Goal: Find specific page/section: Find specific page/section

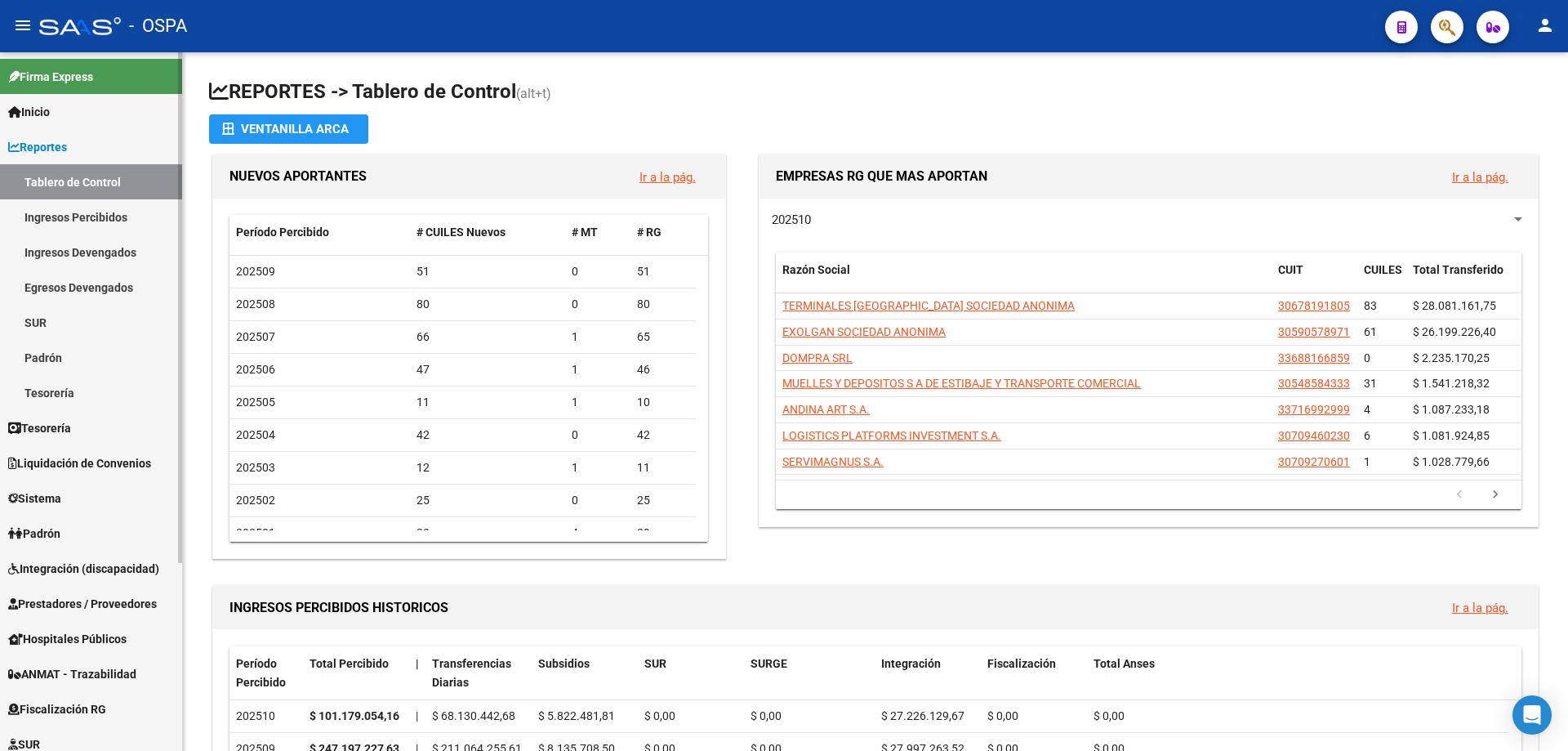
click at [118, 600] on span "Prestadores / Proveedores" at bounding box center [82, 604] width 149 height 18
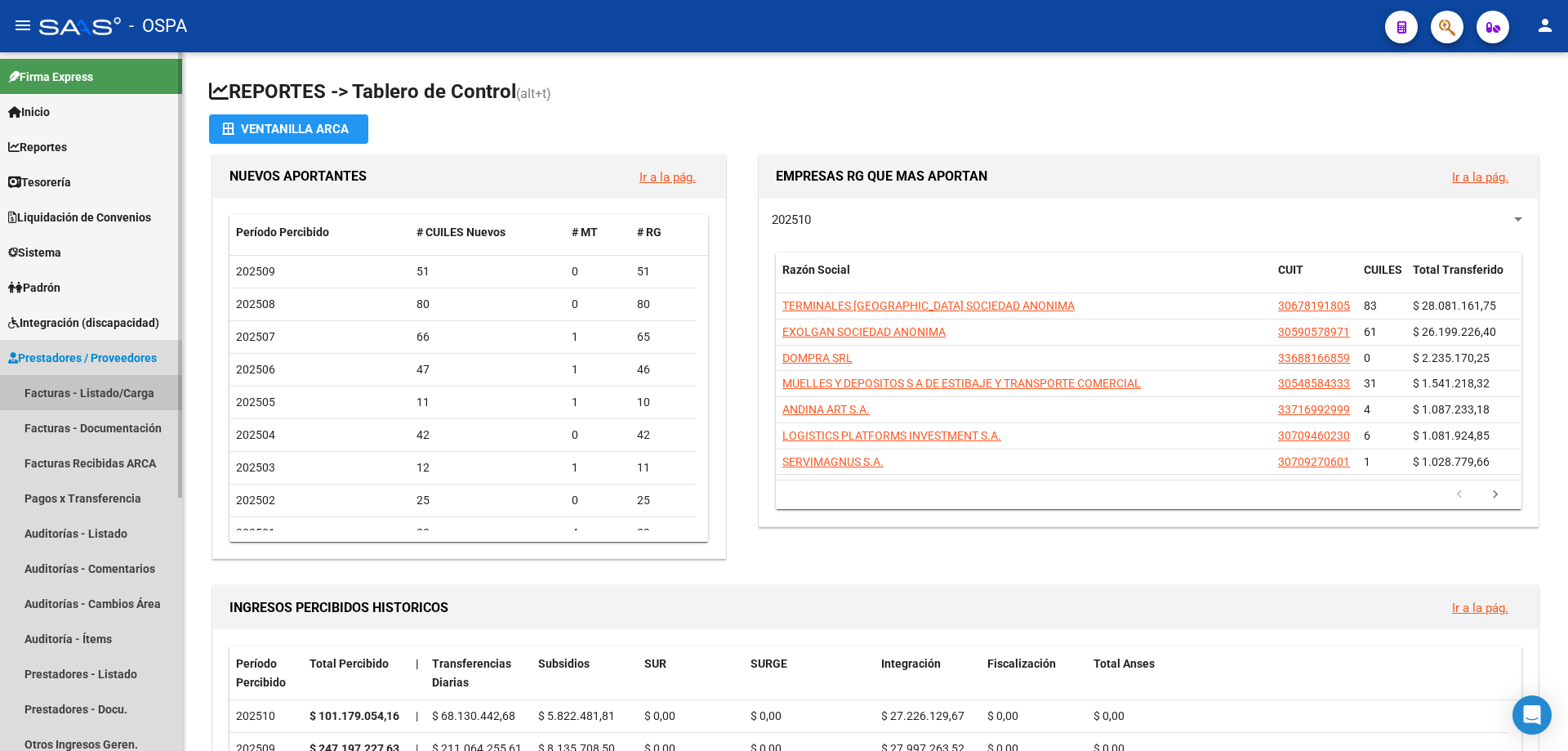
click at [119, 385] on link "Facturas - Listado/Carga" at bounding box center [90, 393] width 182 height 35
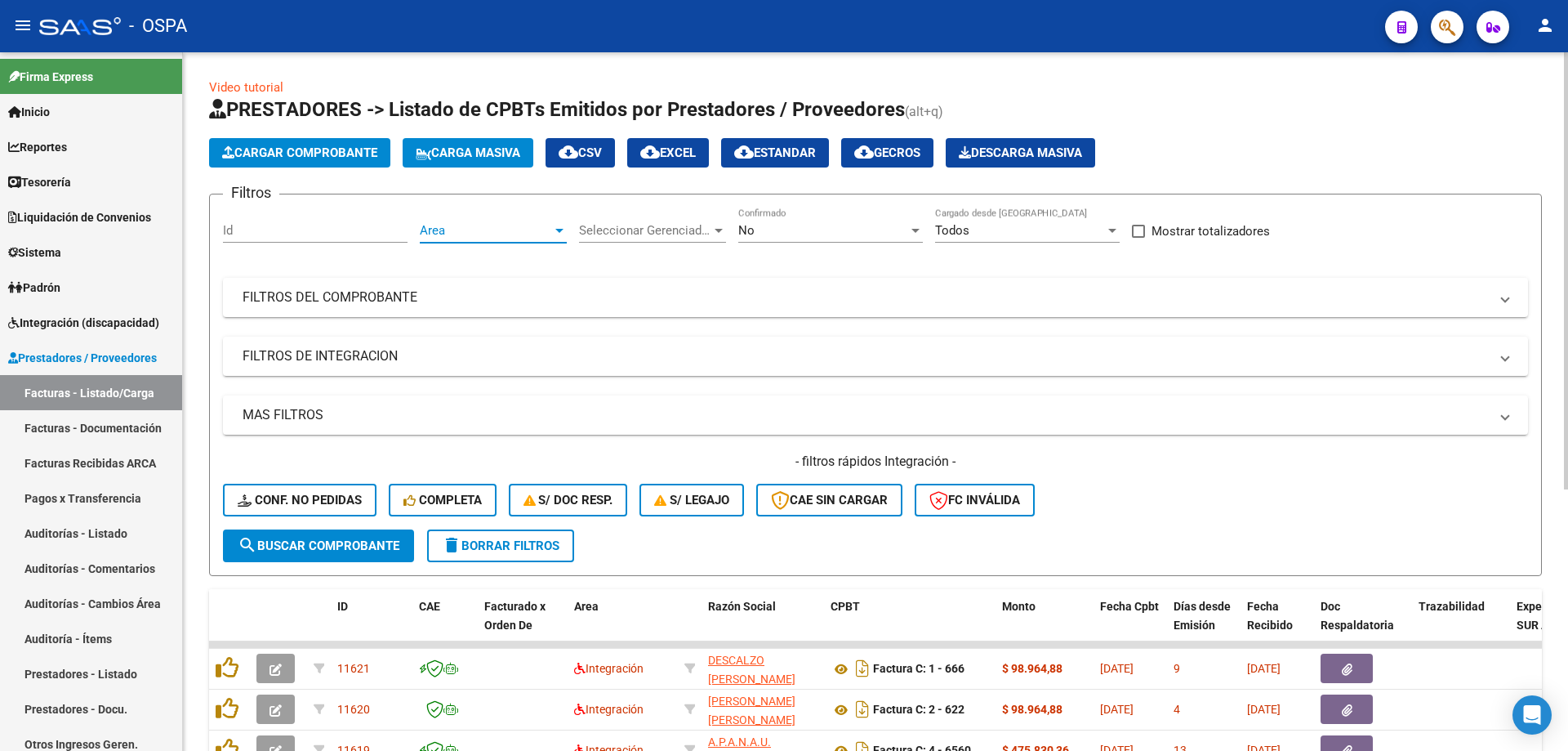
click at [503, 226] on span "Area" at bounding box center [486, 230] width 133 height 15
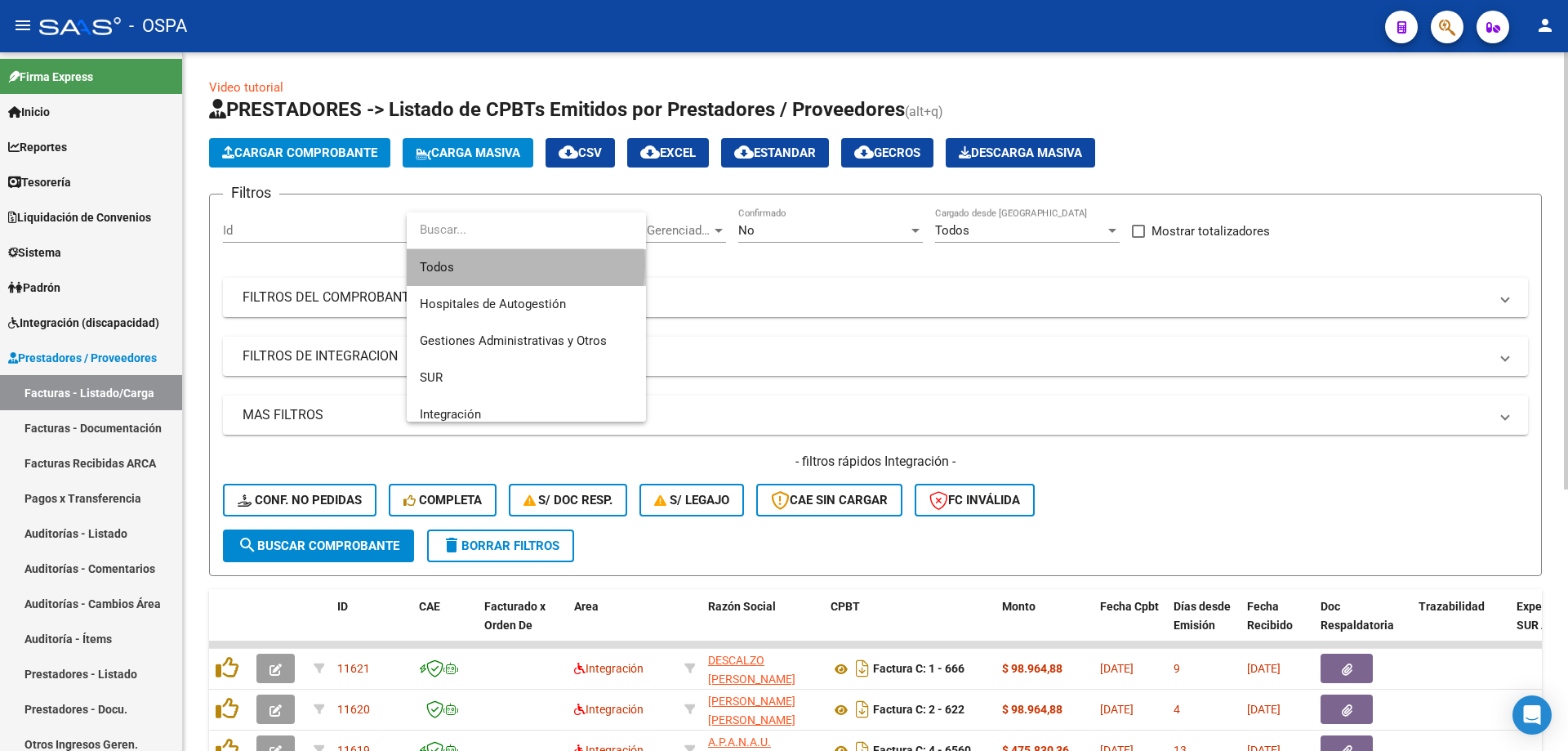
click at [501, 264] on span "Todos" at bounding box center [526, 267] width 213 height 36
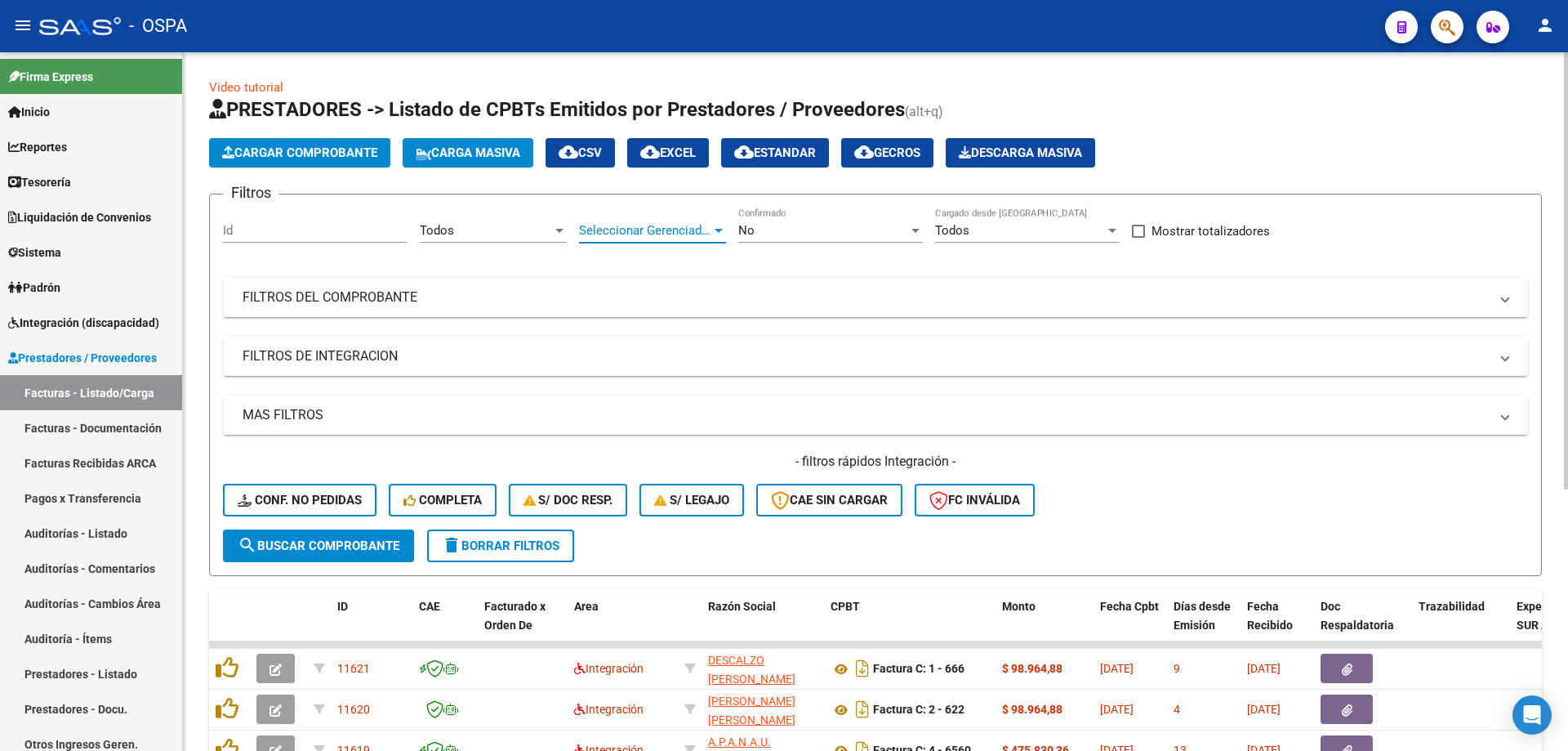
click at [633, 229] on span "Seleccionar Gerenciador" at bounding box center [645, 230] width 133 height 15
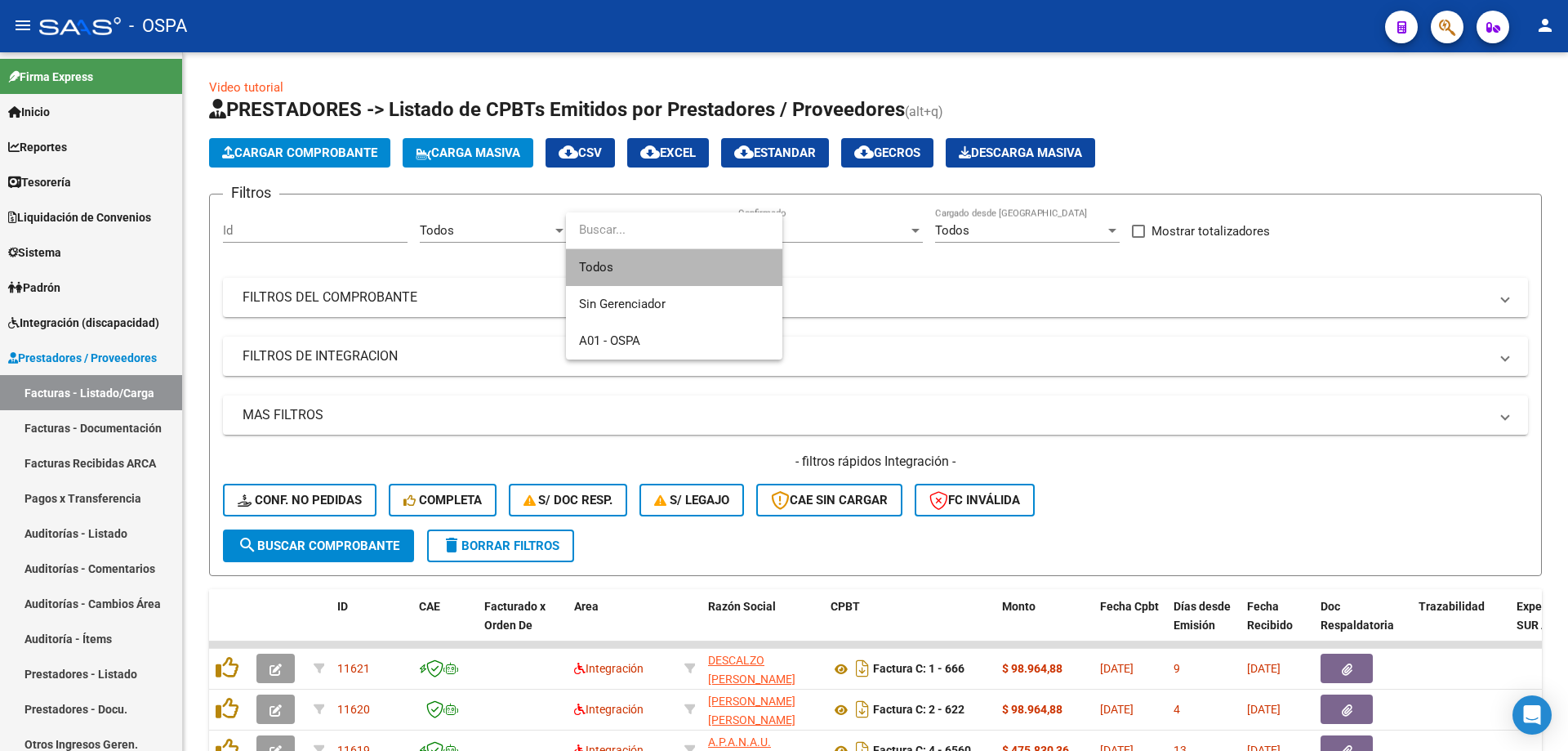
click at [638, 268] on span "Todos" at bounding box center [674, 267] width 190 height 36
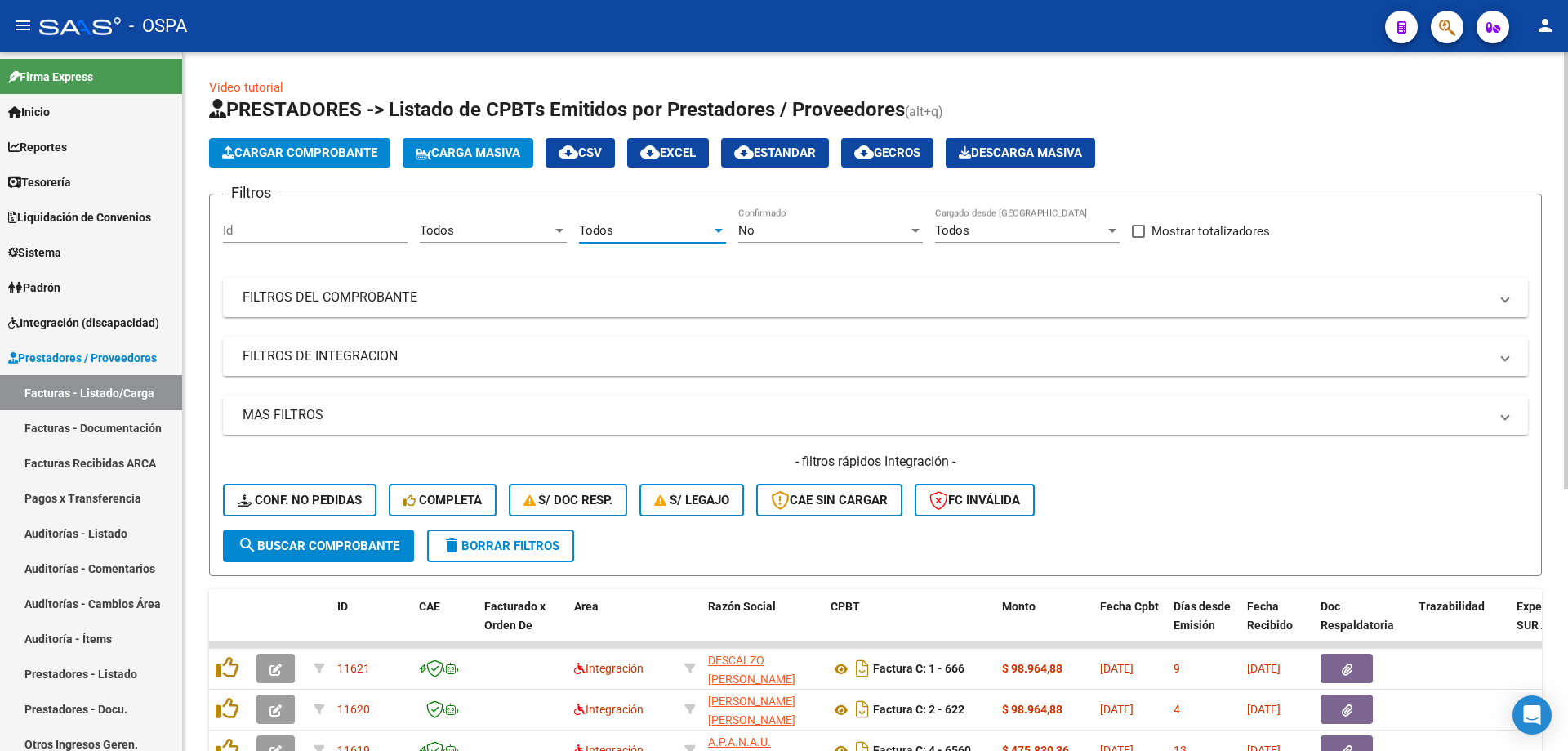
click at [796, 224] on div "No" at bounding box center [823, 230] width 170 height 15
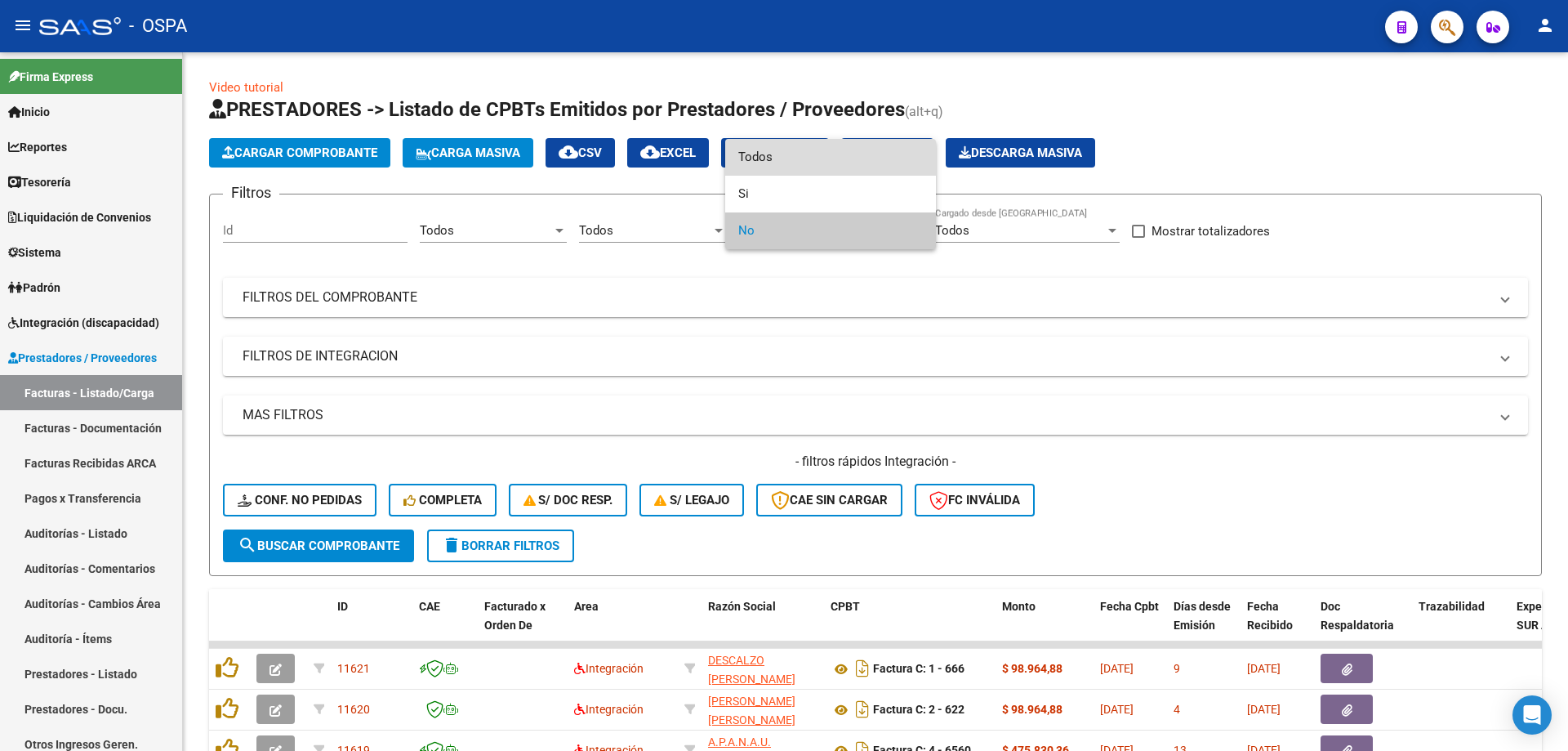
click at [829, 154] on span "Todos" at bounding box center [831, 156] width 185 height 36
